Goal: Task Accomplishment & Management: Use online tool/utility

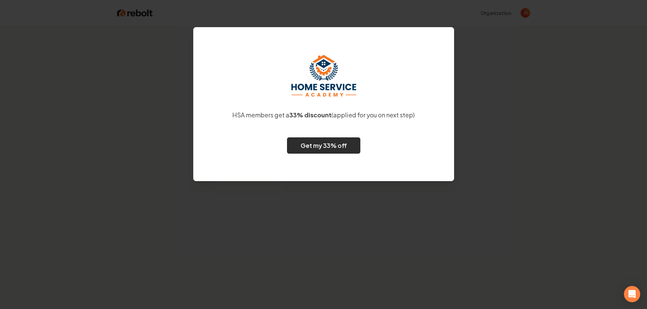
click at [329, 148] on link "Get my 33% off" at bounding box center [323, 146] width 73 height 16
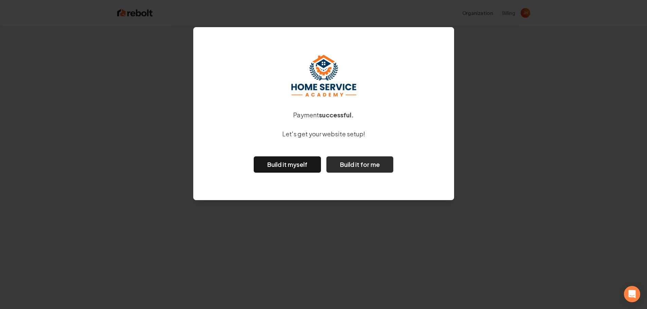
click at [359, 163] on button "Build it for me" at bounding box center [359, 165] width 67 height 16
